Goal: Task Accomplishment & Management: Manage account settings

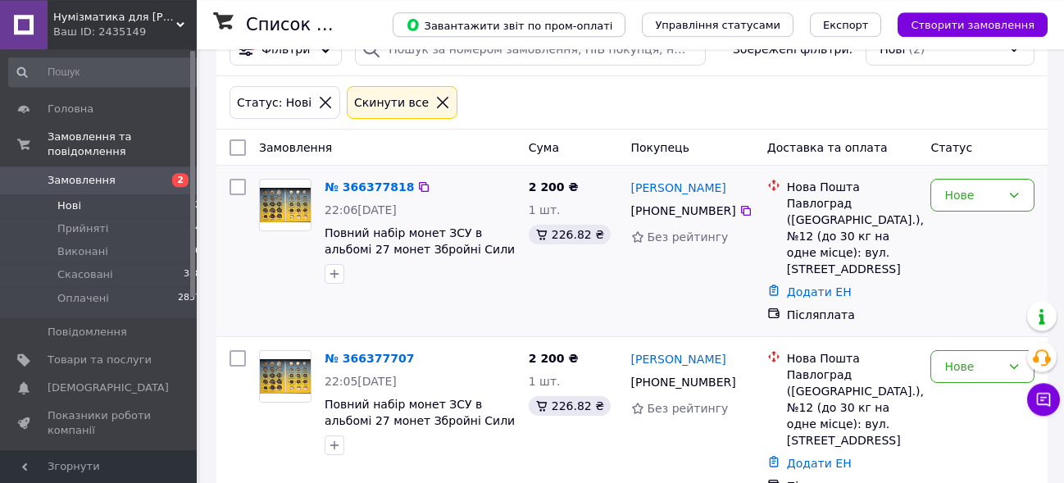
scroll to position [84, 0]
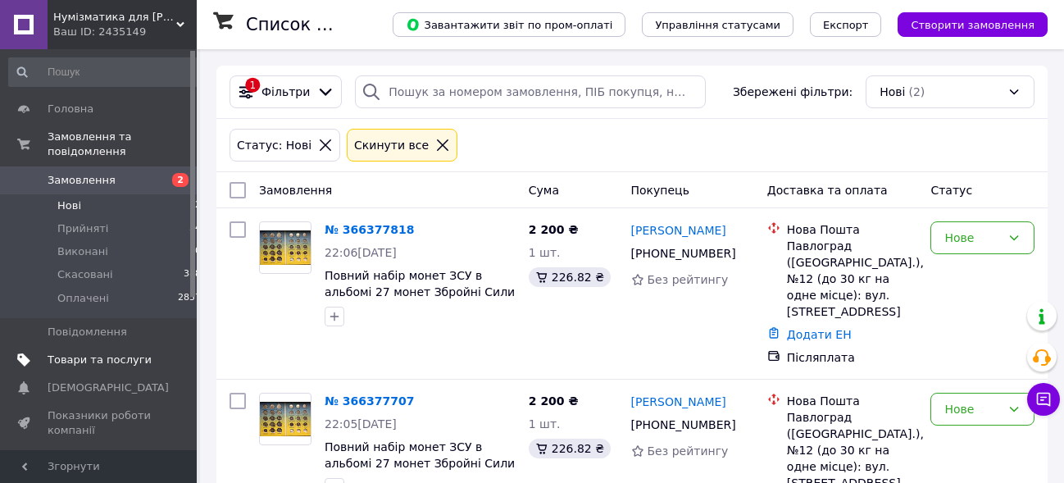
click at [81, 352] on span "Товари та послуги" at bounding box center [100, 359] width 104 height 15
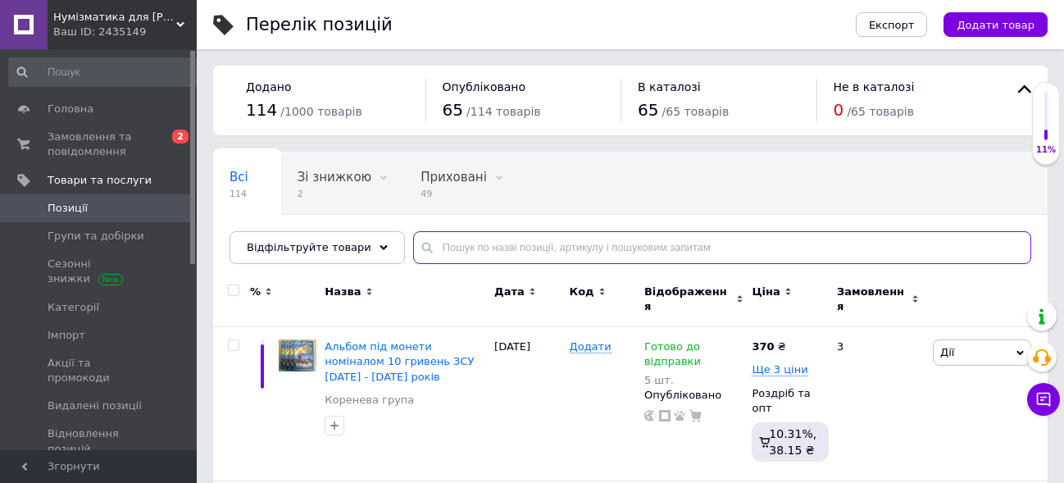
click at [575, 250] on input "text" at bounding box center [722, 247] width 618 height 33
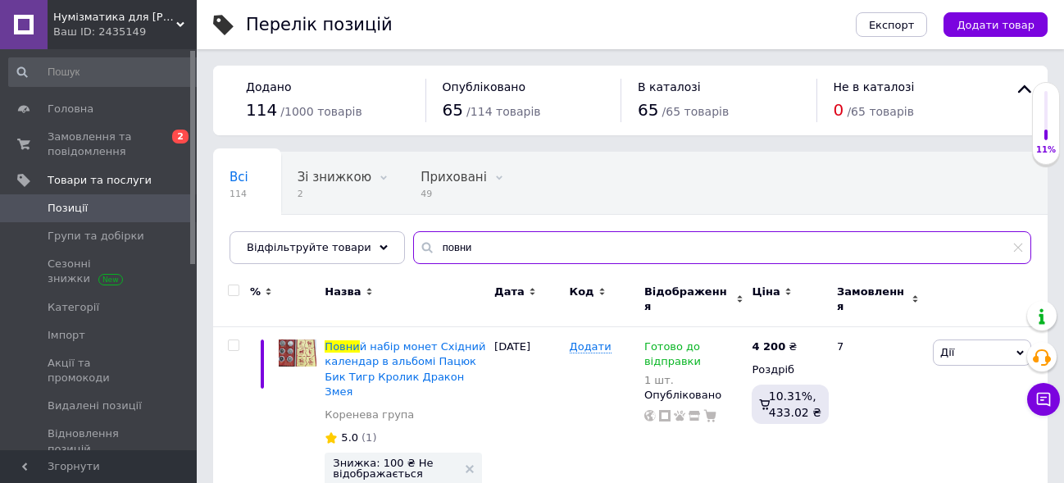
type input "повни"
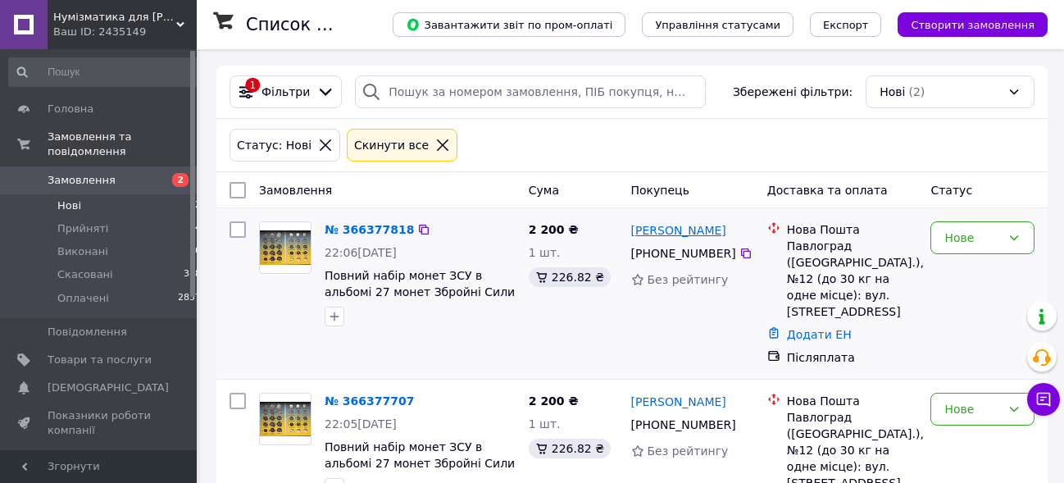
click at [694, 232] on link "[PERSON_NAME]" at bounding box center [678, 230] width 95 height 16
